Goal: Register for event/course: Sign up to attend an event or enroll in a course

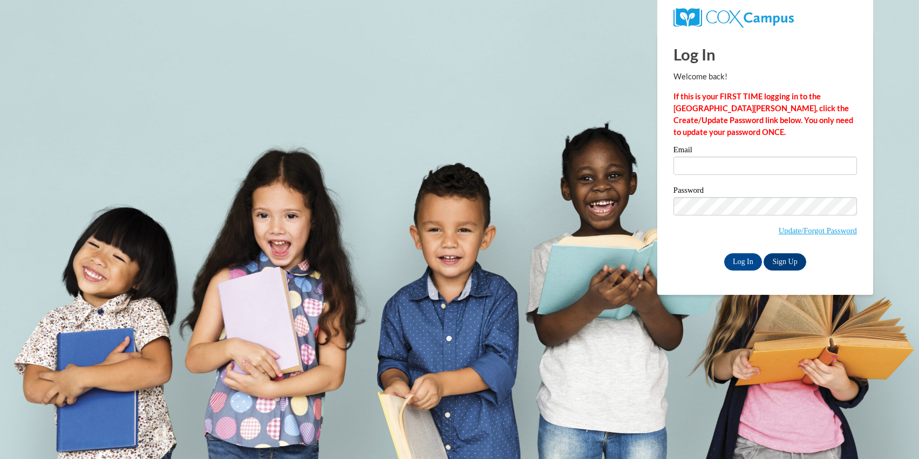
click at [695, 154] on label "Email" at bounding box center [764, 151] width 183 height 11
click at [695, 156] on input "Email" at bounding box center [764, 165] width 183 height 18
click at [698, 169] on input "Email" at bounding box center [764, 165] width 183 height 18
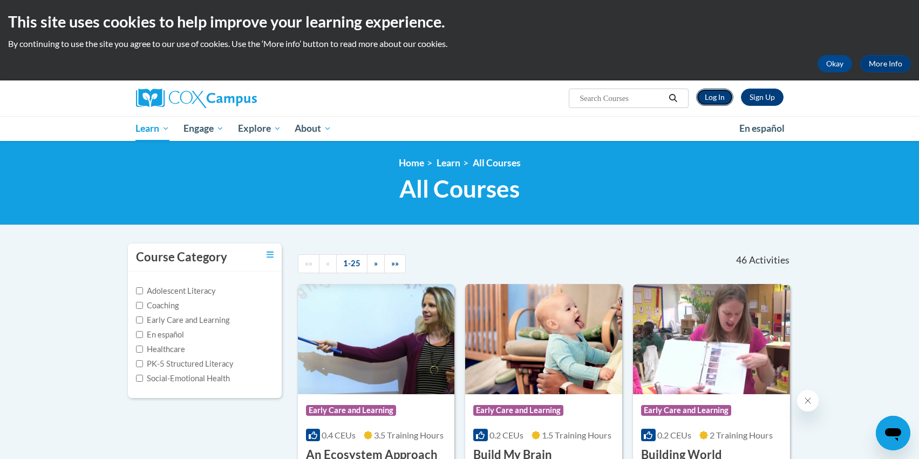
click at [717, 97] on link "Log In" at bounding box center [714, 96] width 37 height 17
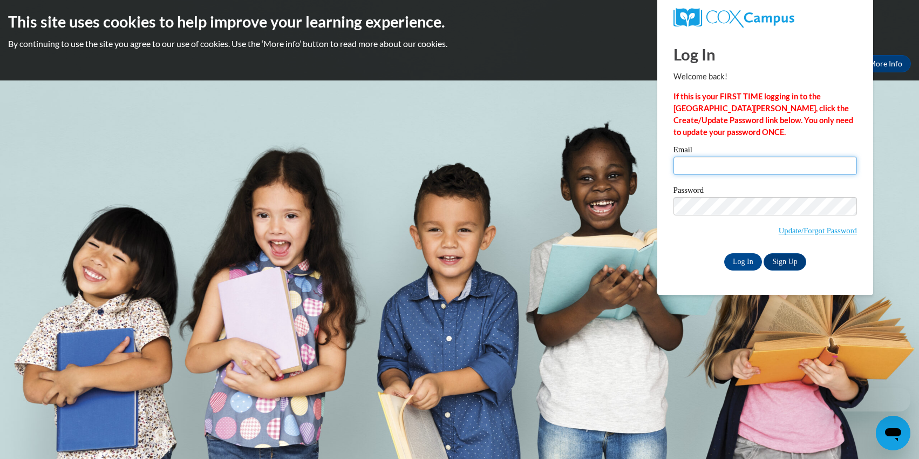
click at [710, 169] on input "Email" at bounding box center [764, 165] width 183 height 18
type input "johnsondel@uwplatt.edu"
click at [724, 253] on input "Log In" at bounding box center [743, 261] width 38 height 17
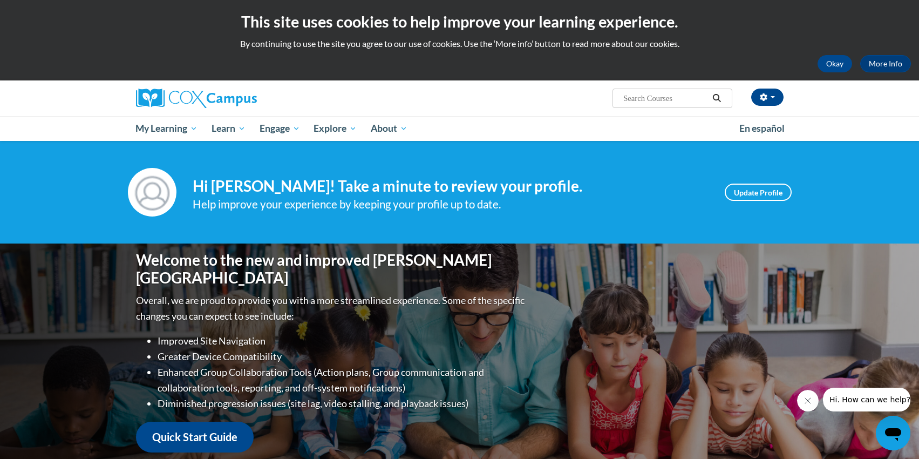
click at [664, 105] on span "Search Search..." at bounding box center [671, 97] width 119 height 19
click at [658, 97] on input "Search..." at bounding box center [665, 98] width 86 height 13
paste input "Oral Language Module"
type input "Oral Language Module"
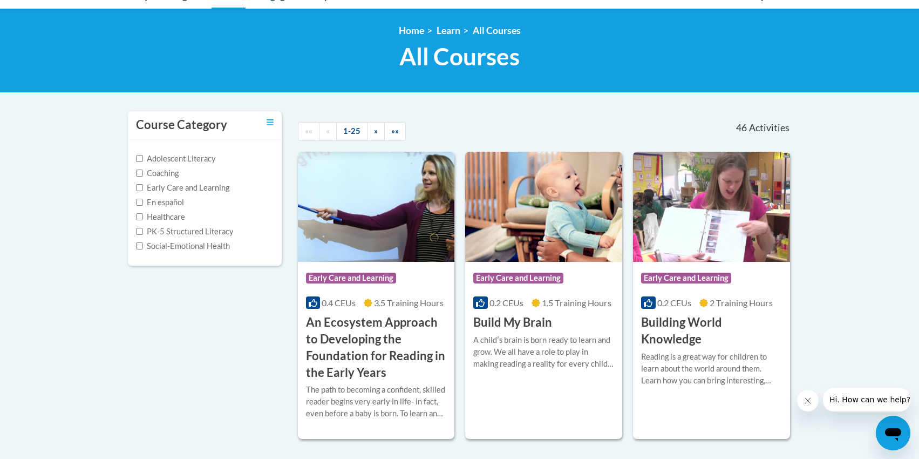
scroll to position [161, 0]
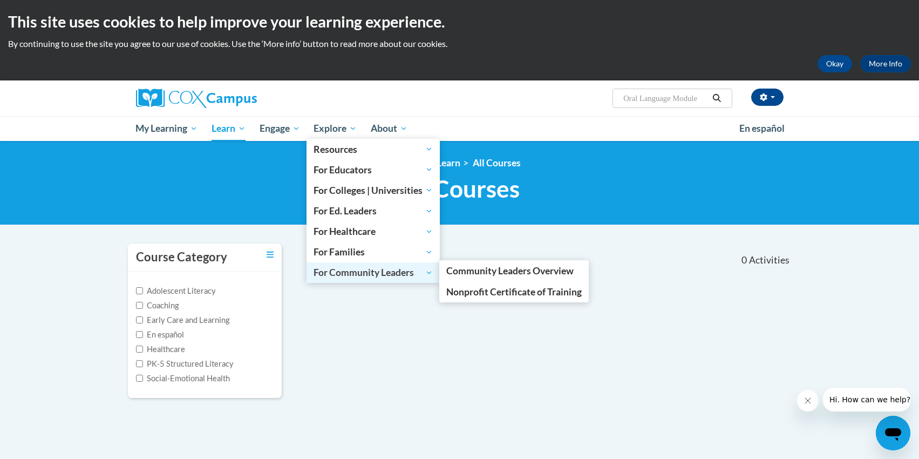
scroll to position [134, 0]
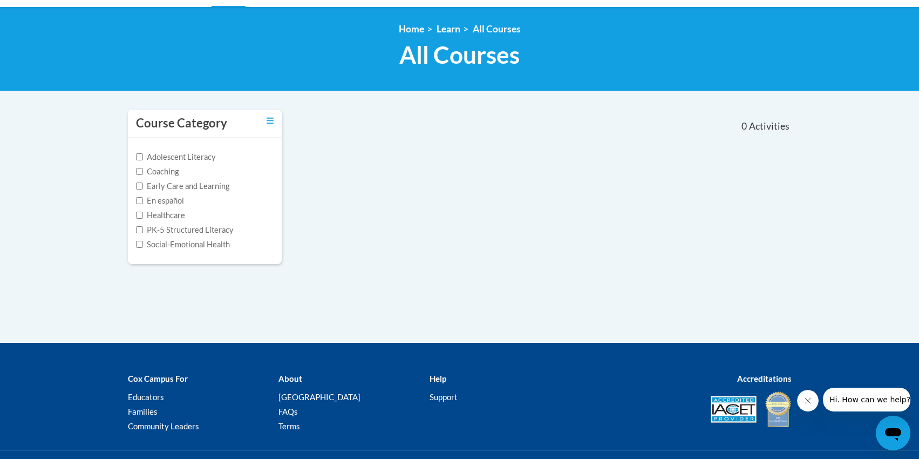
click at [483, 279] on div "Course Category Adolescent Literacy Coaching Early Care and Learning En español…" at bounding box center [460, 224] width 680 height 235
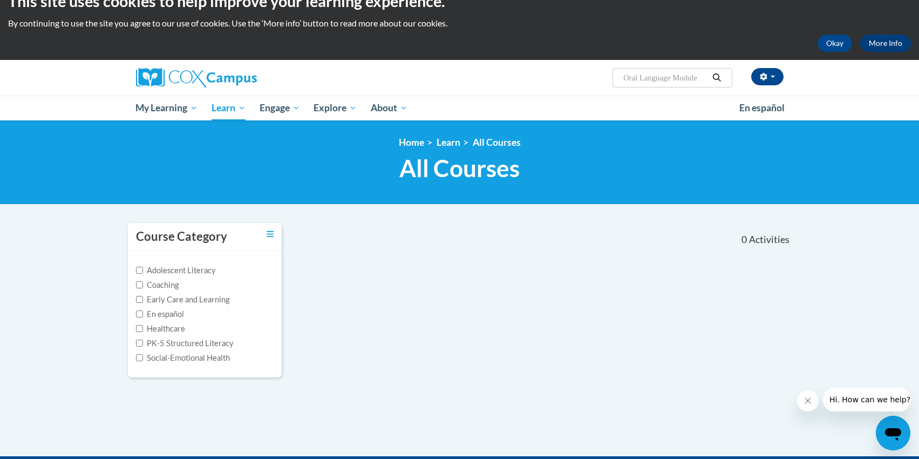
scroll to position [0, 0]
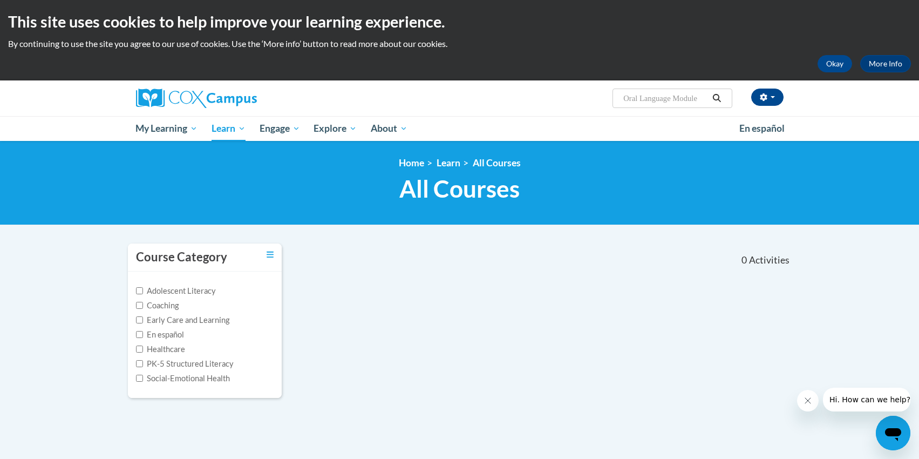
click at [690, 99] on input "Oral Language Module" at bounding box center [665, 98] width 86 height 13
type input "Oral Language"
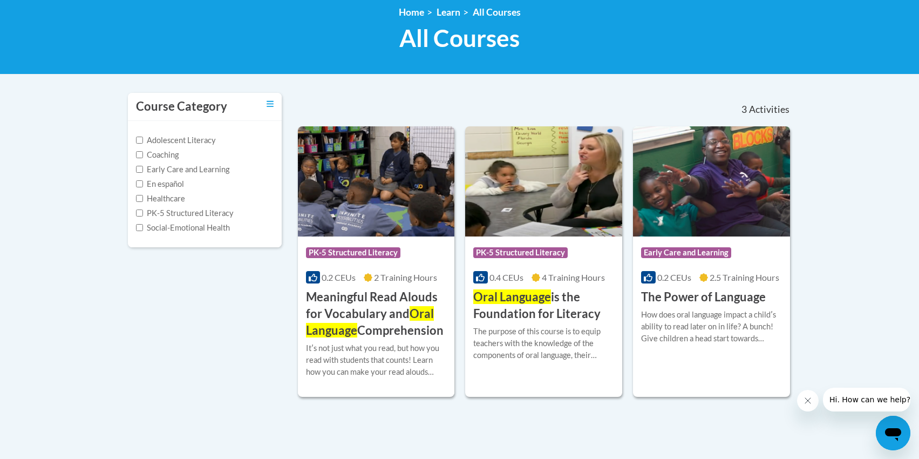
scroll to position [151, 0]
click at [567, 276] on span "4 Training Hours" at bounding box center [573, 276] width 63 height 10
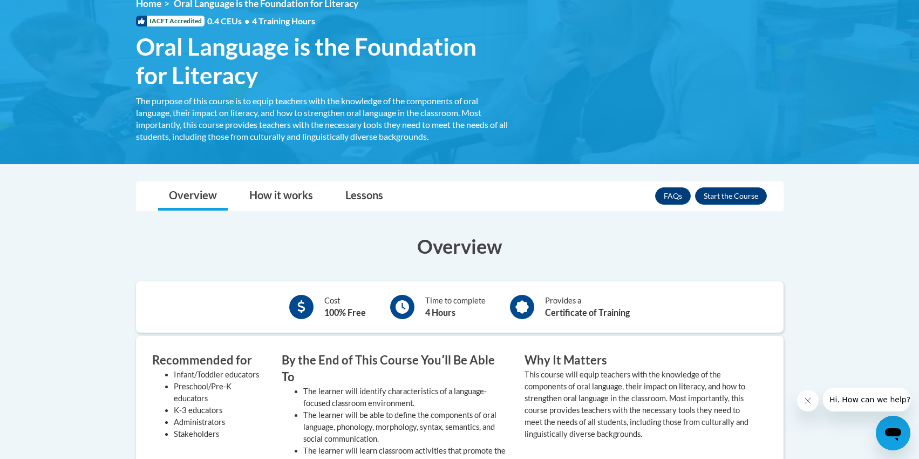
scroll to position [21, 0]
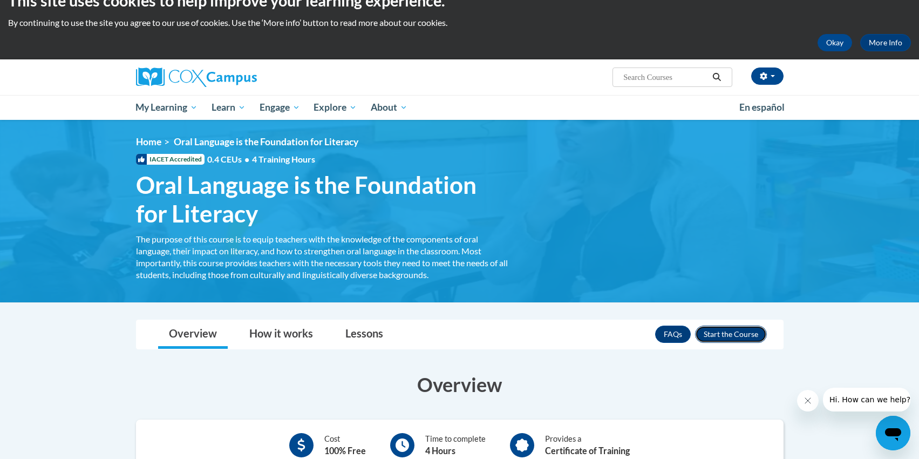
click at [719, 332] on button "Enroll" at bounding box center [731, 333] width 72 height 17
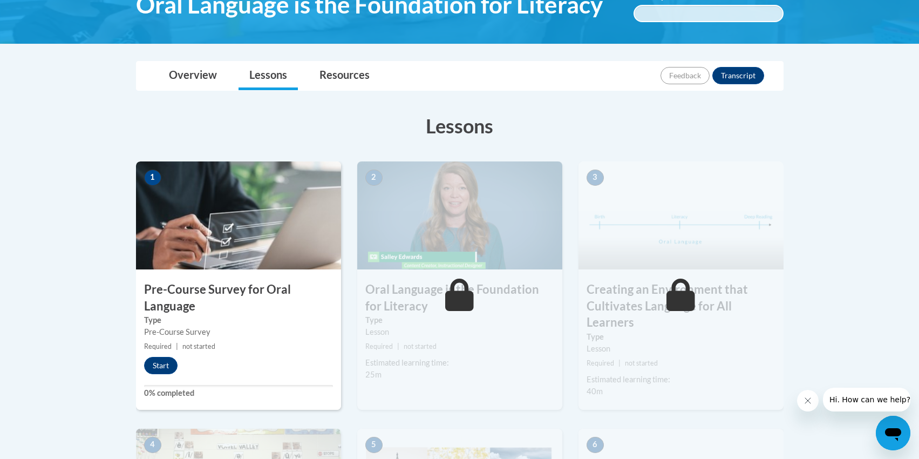
scroll to position [324, 0]
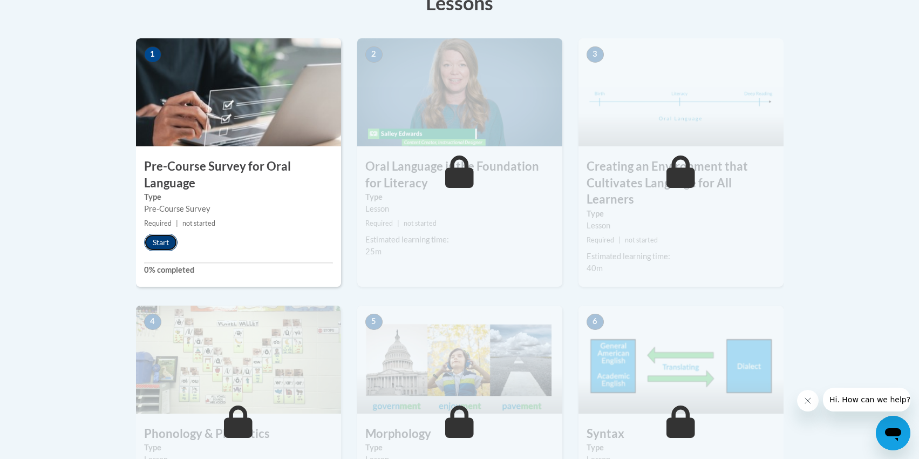
click at [170, 247] on button "Start" at bounding box center [160, 242] width 33 height 17
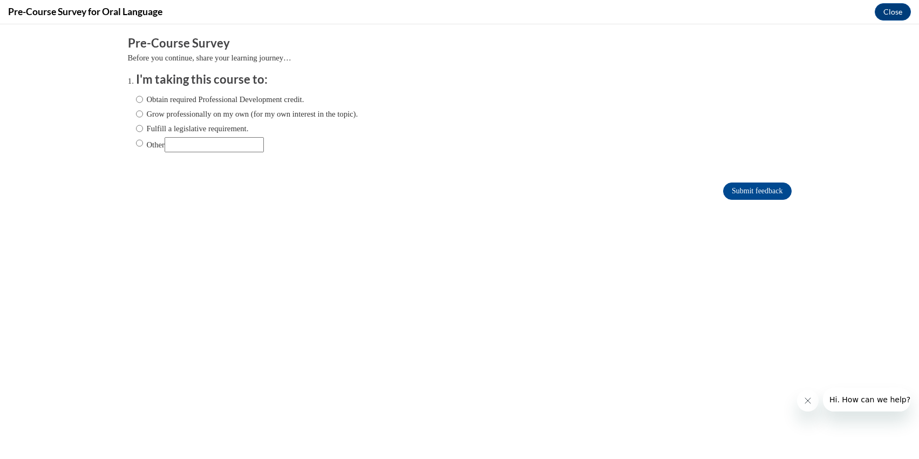
scroll to position [0, 0]
click at [155, 114] on label "Grow professionally on my own (for my own interest in the topic)." at bounding box center [247, 114] width 222 height 12
click at [143, 114] on input "Grow professionally on my own (for my own interest in the topic)." at bounding box center [139, 114] width 7 height 12
radio input "true"
click at [177, 94] on label "Obtain required Professional Development credit." at bounding box center [220, 99] width 168 height 12
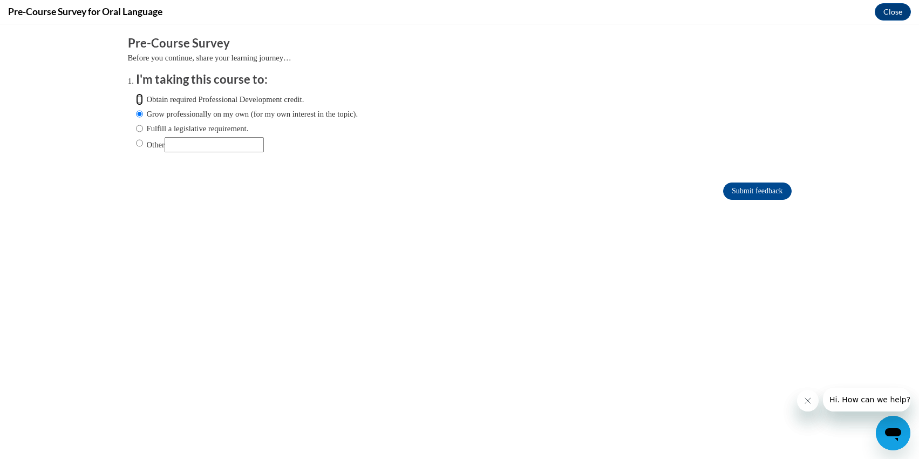
click at [143, 94] on input "Obtain required Professional Development credit." at bounding box center [139, 99] width 7 height 12
radio input "true"
click at [170, 117] on label "Grow professionally on my own (for my own interest in the topic)." at bounding box center [247, 114] width 222 height 12
click at [143, 117] on input "Grow professionally on my own (for my own interest in the topic)." at bounding box center [139, 114] width 7 height 12
radio input "true"
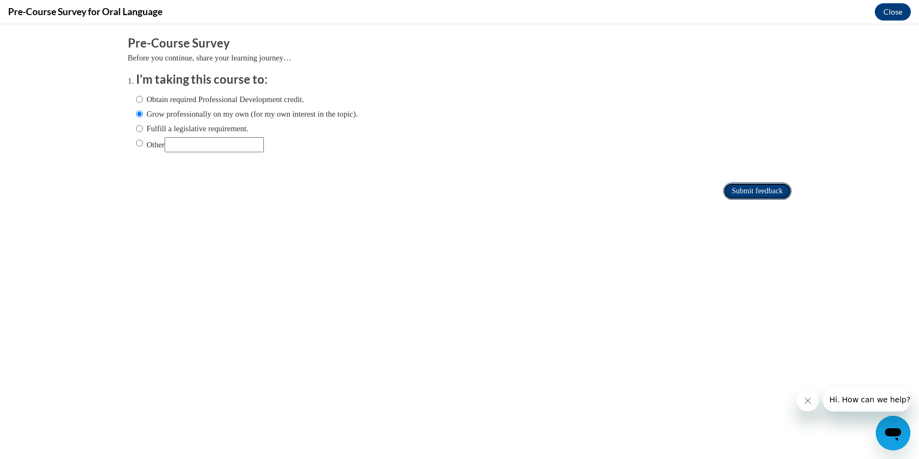
click at [753, 191] on input "Submit feedback" at bounding box center [757, 190] width 68 height 17
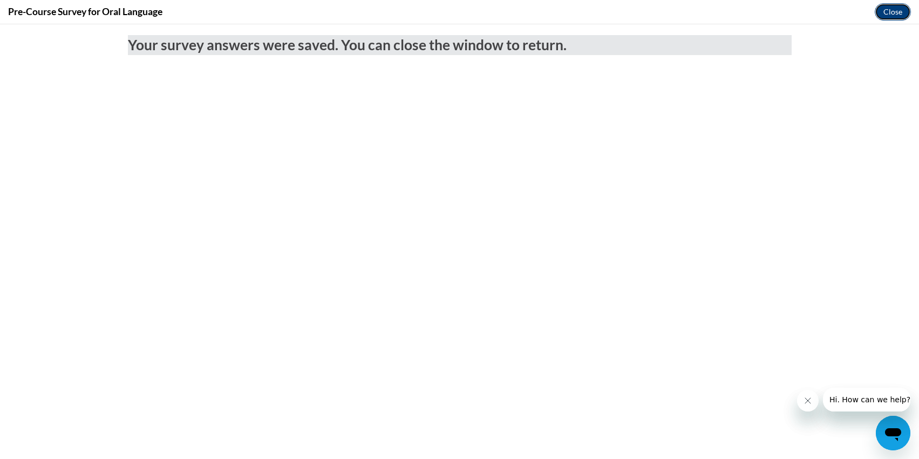
click at [893, 10] on button "Close" at bounding box center [893, 11] width 36 height 17
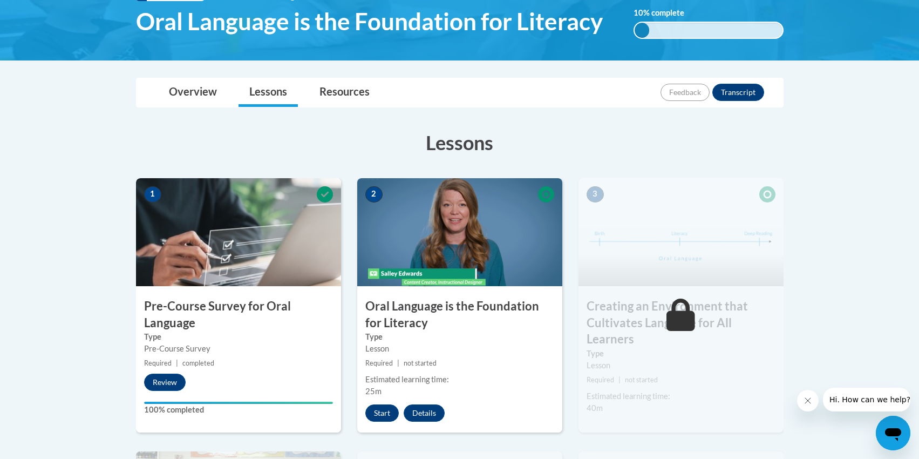
scroll to position [239, 0]
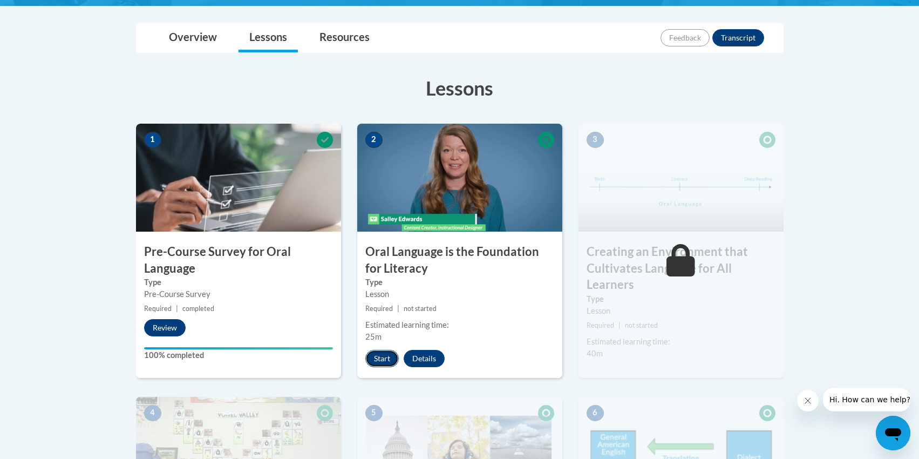
click at [388, 358] on button "Start" at bounding box center [381, 358] width 33 height 17
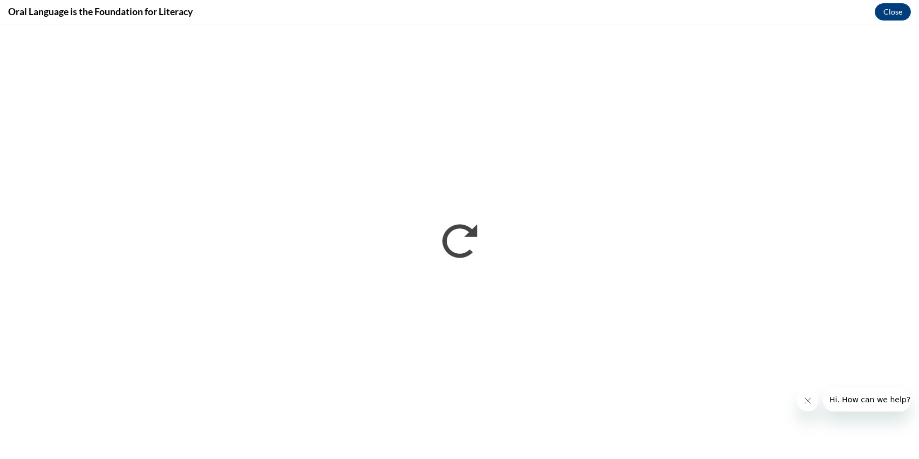
scroll to position [0, 0]
click at [809, 398] on icon "Close message from company" at bounding box center [807, 400] width 9 height 9
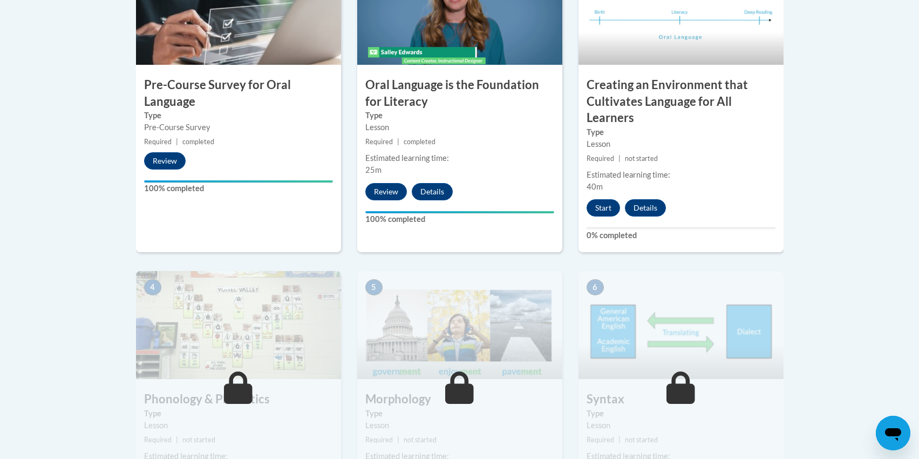
scroll to position [366, 0]
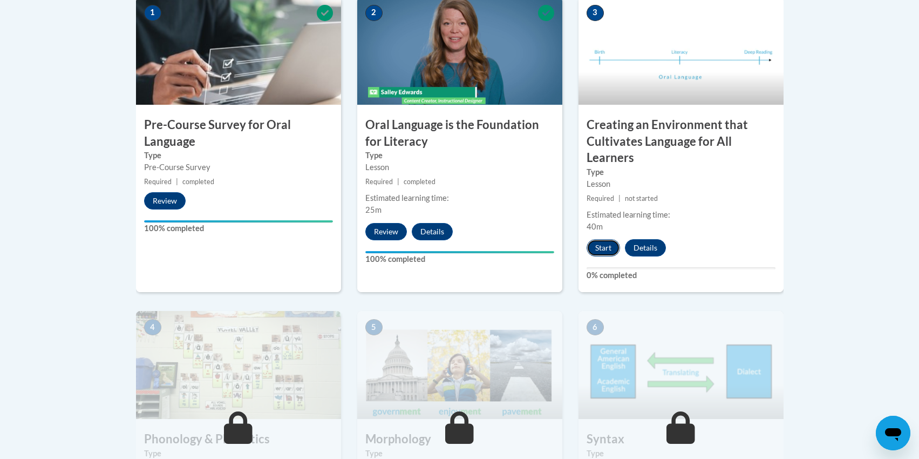
click at [604, 244] on button "Start" at bounding box center [602, 247] width 33 height 17
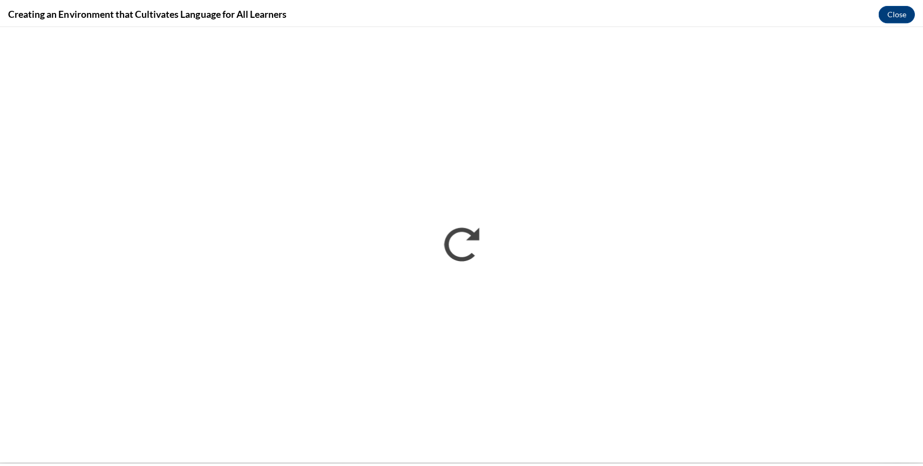
scroll to position [0, 0]
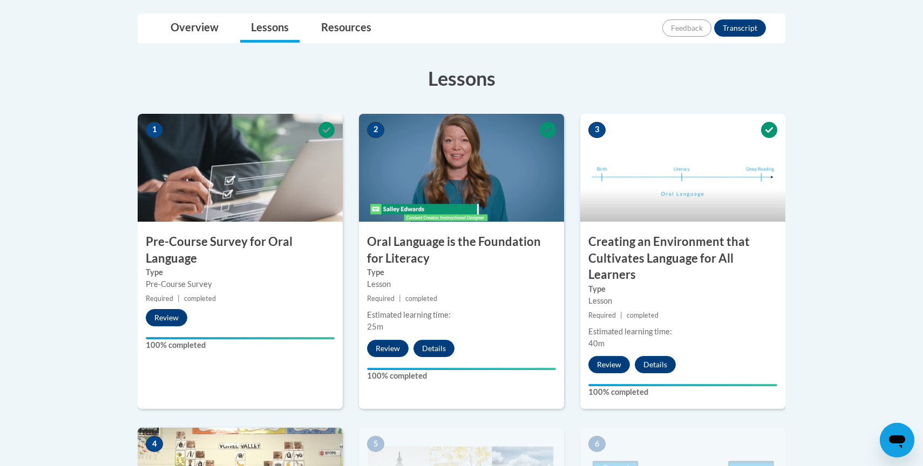
scroll to position [248, 0]
